Goal: Transaction & Acquisition: Obtain resource

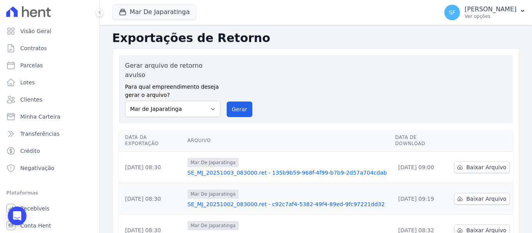
scroll to position [39, 0]
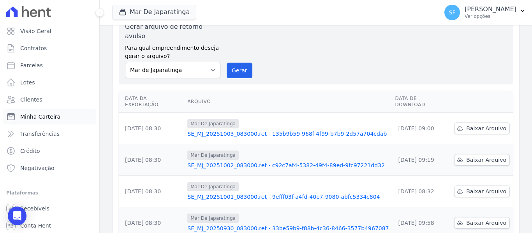
click at [38, 122] on link "Minha Carteira" at bounding box center [49, 117] width 93 height 16
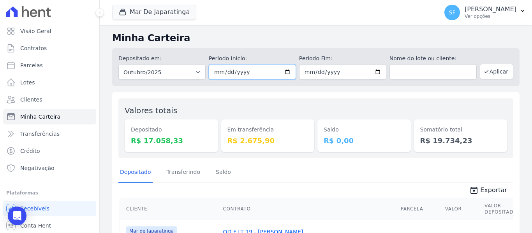
click at [285, 72] on input "2025-10-01" at bounding box center [252, 72] width 87 height 16
type input "[DATE]"
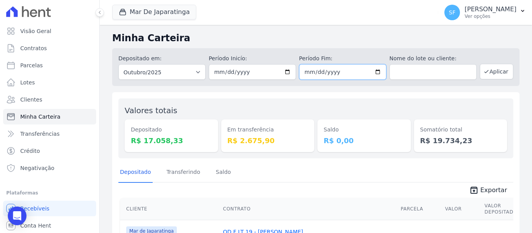
click at [375, 74] on input "2025-10-31" at bounding box center [342, 72] width 87 height 16
type input "[DATE]"
click at [359, 48] on div "Depositado em: Todos os meses Outubro/2020 Novembro/2020 Dezembro/2020 Janeiro/…" at bounding box center [316, 67] width 408 height 38
click at [493, 73] on button "Aplicar" at bounding box center [497, 72] width 34 height 16
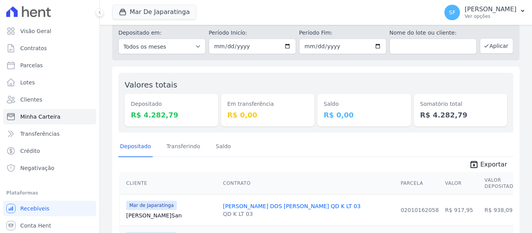
scroll to position [39, 0]
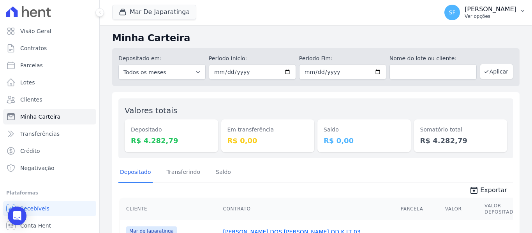
click at [491, 9] on p "[PERSON_NAME]" at bounding box center [491, 9] width 52 height 8
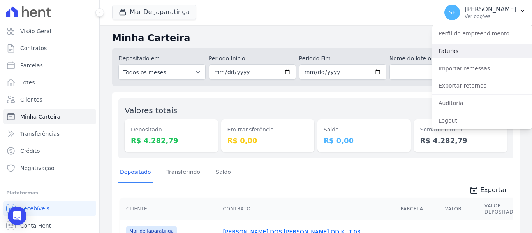
click at [462, 54] on link "Faturas" at bounding box center [483, 51] width 100 height 14
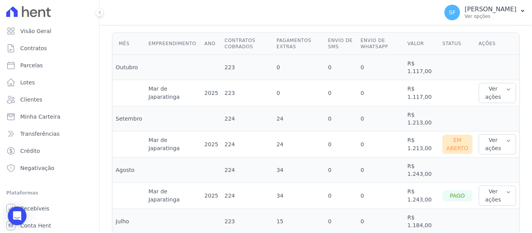
scroll to position [234, 0]
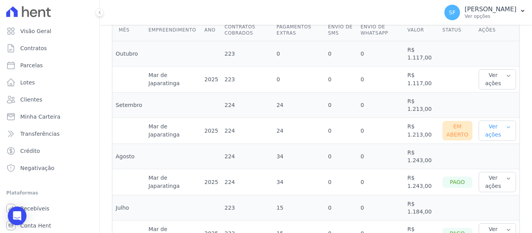
click at [488, 134] on button "Ver ações" at bounding box center [497, 131] width 37 height 20
click at [486, 159] on link "Ver boleto" at bounding box center [511, 156] width 58 height 8
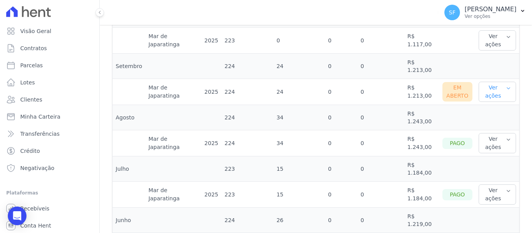
click at [501, 94] on button "Ver ações" at bounding box center [497, 92] width 37 height 20
click at [491, 129] on link "Nota fiscal eletrônica" at bounding box center [511, 127] width 58 height 8
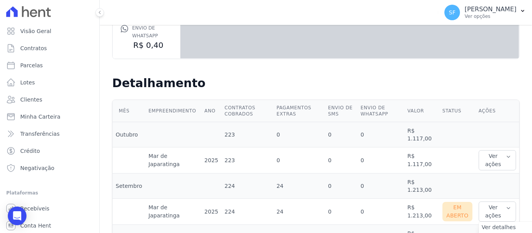
scroll to position [117, 0]
